Goal: Contribute content

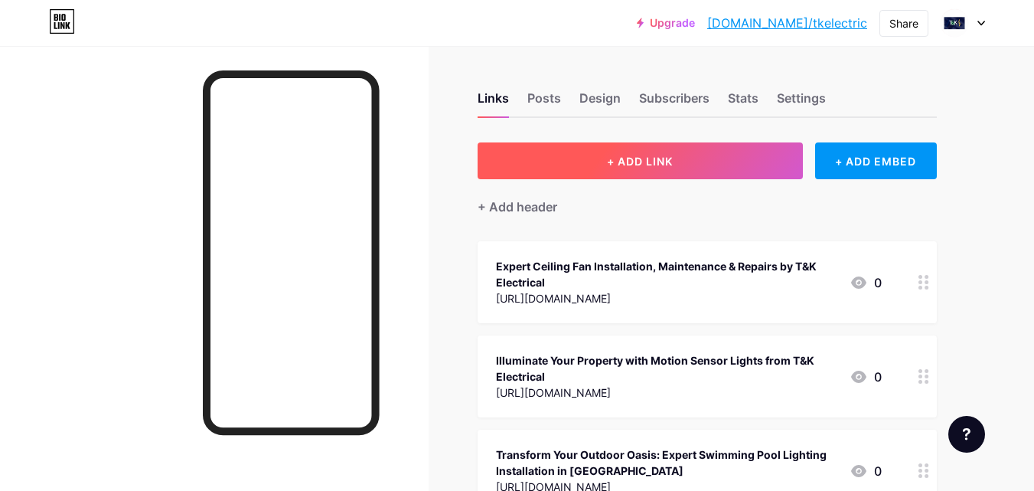
click at [537, 178] on button "+ ADD LINK" at bounding box center [640, 160] width 325 height 37
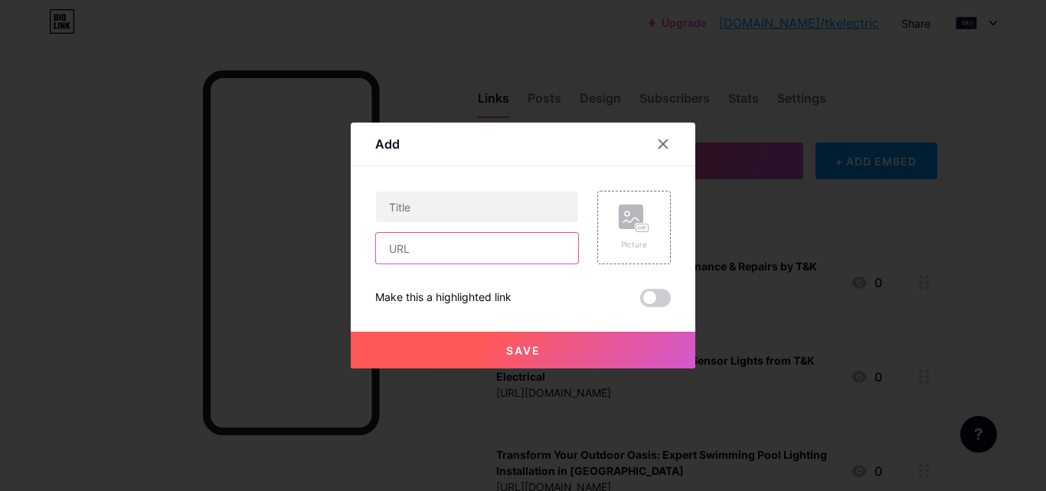
click at [413, 253] on input "text" at bounding box center [477, 248] width 202 height 31
paste input "Electricity serves as the primary foundation of modern households, energising e…"
paste input "[URL][DOMAIN_NAME]"
type input "[URL][DOMAIN_NAME]"
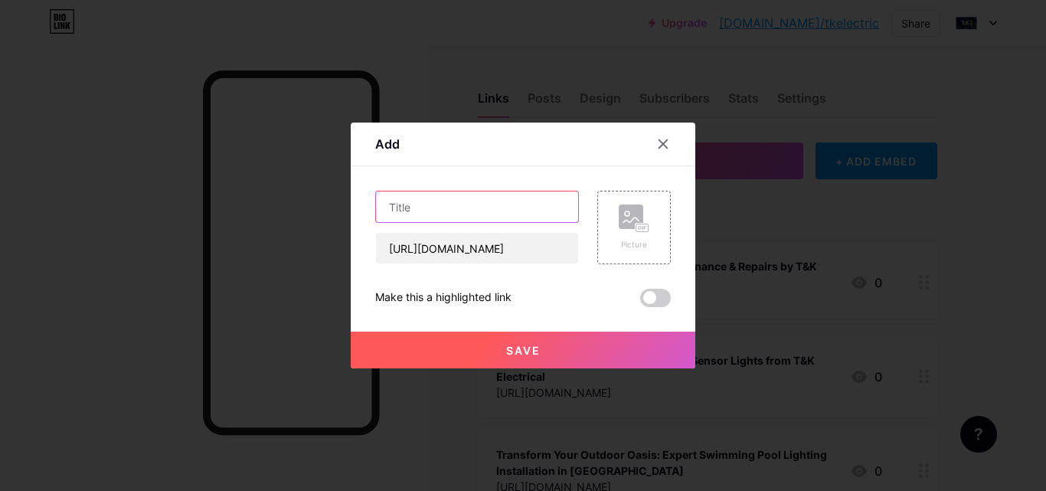
click at [437, 212] on input "text" at bounding box center [477, 206] width 202 height 31
paste input "Residential Electrical Services: Keeping Your Home Safe and Efficient"
type input "Residential Electrical Services: Keeping Your Home Safe and Efficient"
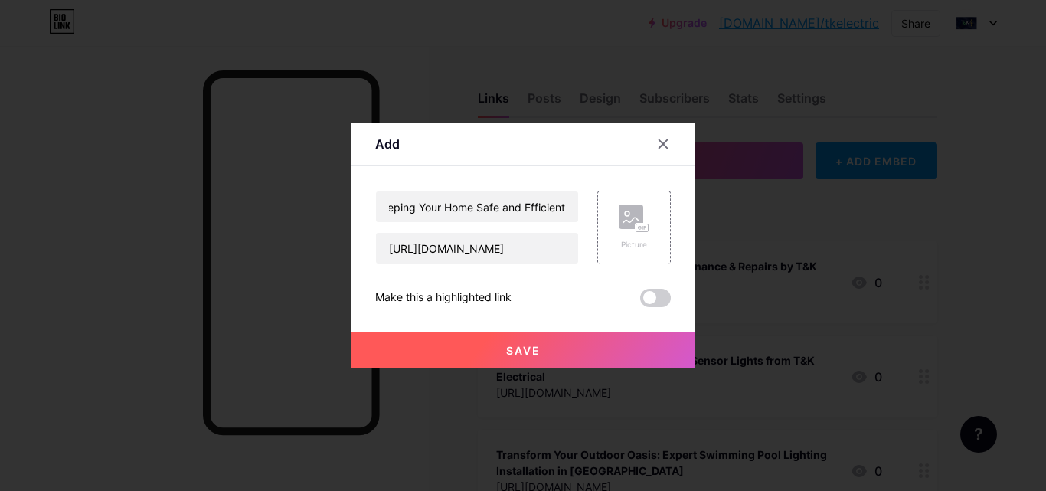
click at [437, 350] on button "Save" at bounding box center [523, 349] width 344 height 37
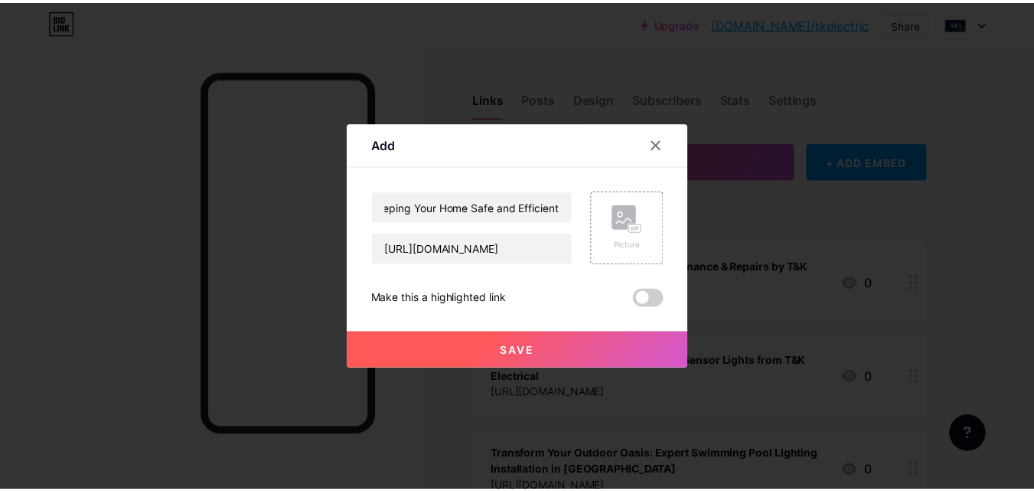
scroll to position [0, 0]
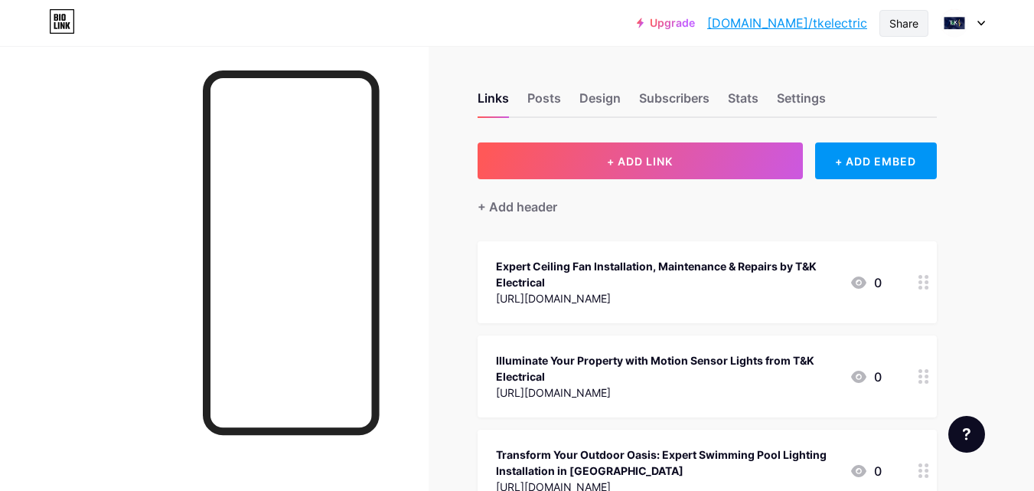
click at [905, 29] on div "Share" at bounding box center [904, 23] width 29 height 16
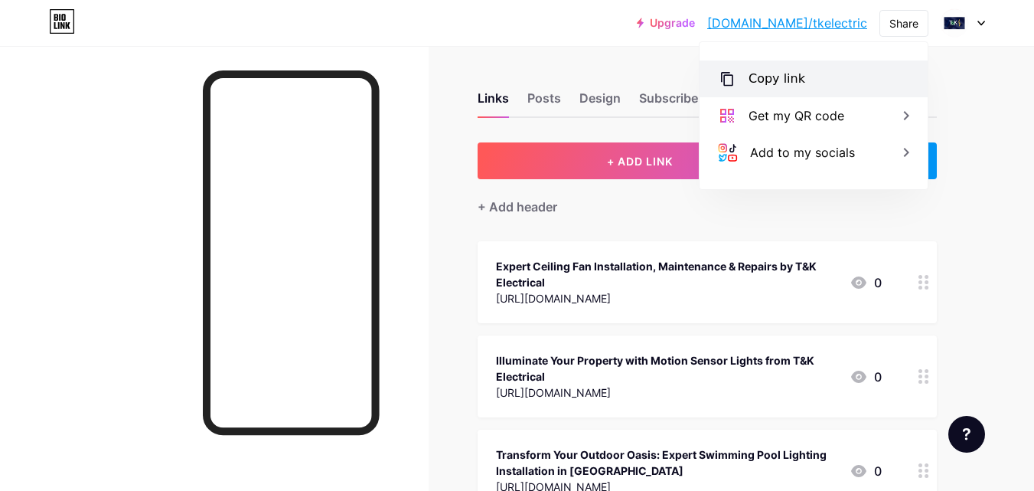
click at [835, 80] on div "Copy link" at bounding box center [814, 78] width 228 height 37
